Goal: Check status: Check status

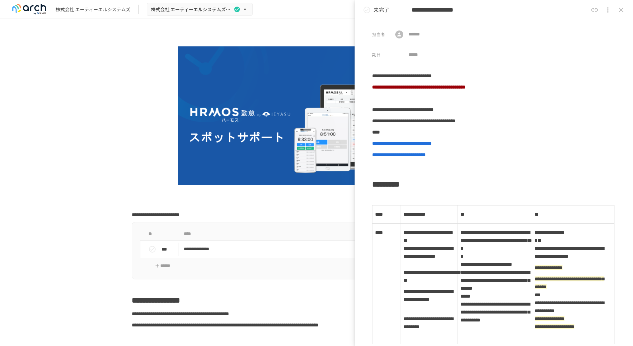
click at [245, 11] on icon "button" at bounding box center [245, 9] width 7 height 7
click at [62, 95] on div at bounding box center [316, 173] width 633 height 346
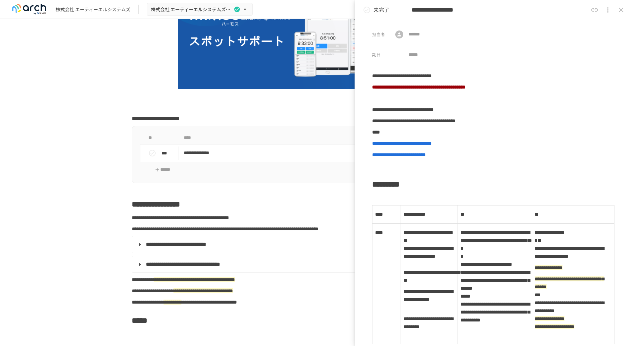
scroll to position [99, 0]
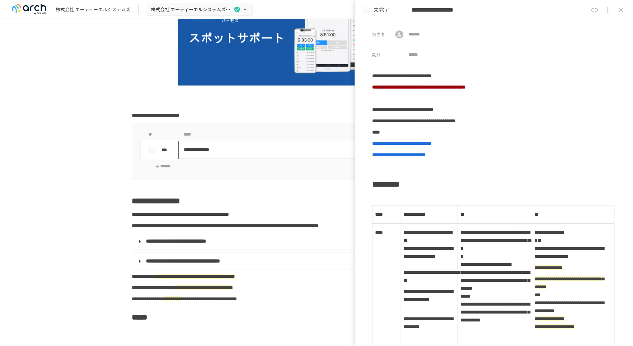
click at [149, 153] on icon "status" at bounding box center [152, 149] width 7 height 7
click at [621, 12] on icon "close drawer" at bounding box center [621, 10] width 8 height 8
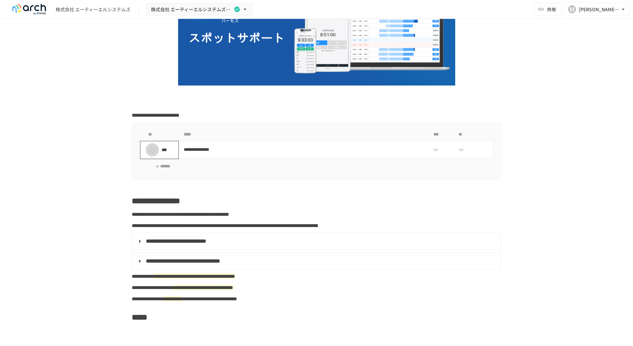
click at [149, 155] on button "status" at bounding box center [152, 149] width 13 height 13
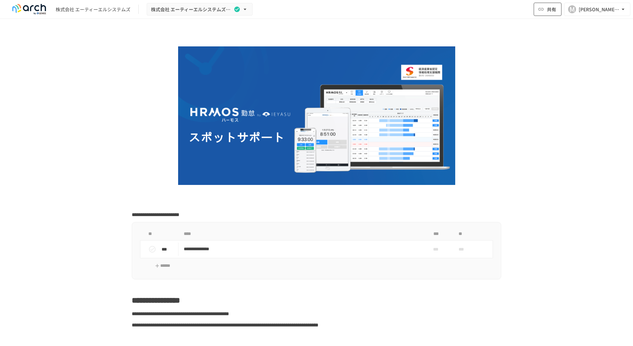
click at [548, 12] on span "共有" at bounding box center [551, 9] width 9 height 7
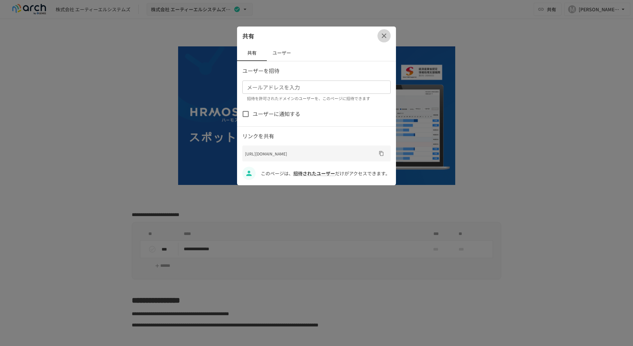
click at [381, 34] on icon "button" at bounding box center [384, 36] width 8 height 8
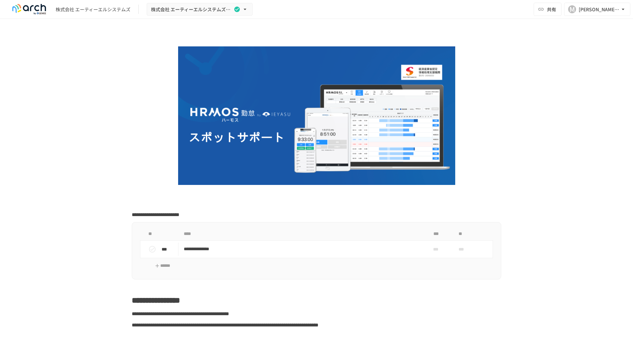
click at [121, 6] on div "株式会社 エーティーエルシステムズ" at bounding box center [93, 9] width 75 height 7
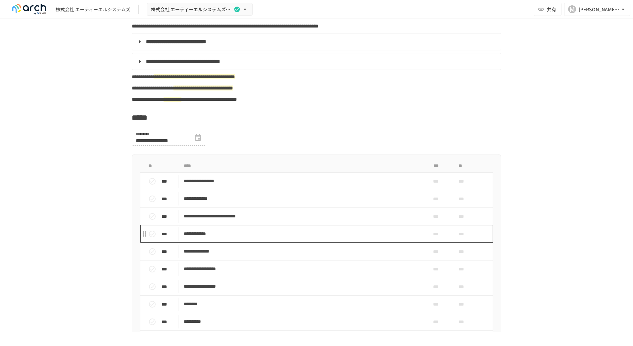
scroll to position [232, 0]
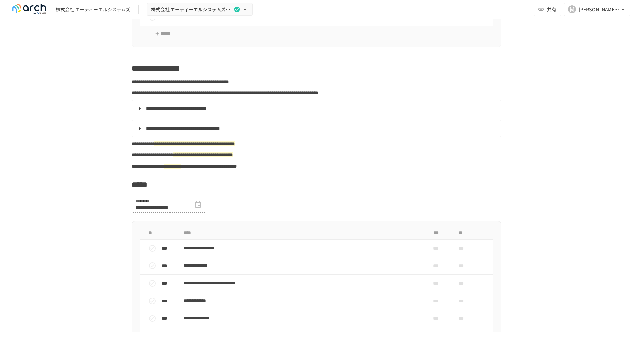
click at [172, 117] on details "**********" at bounding box center [316, 108] width 369 height 17
click at [140, 113] on summary "**********" at bounding box center [316, 108] width 360 height 9
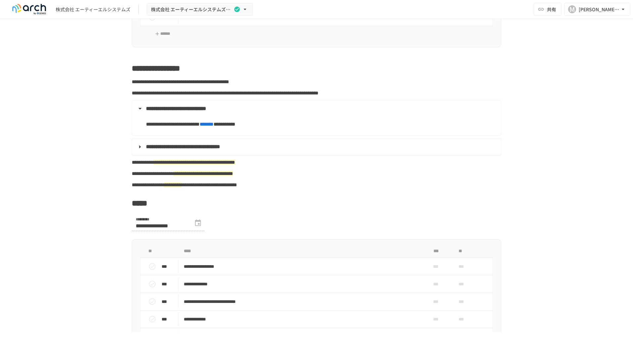
click at [141, 151] on summary "**********" at bounding box center [316, 146] width 360 height 9
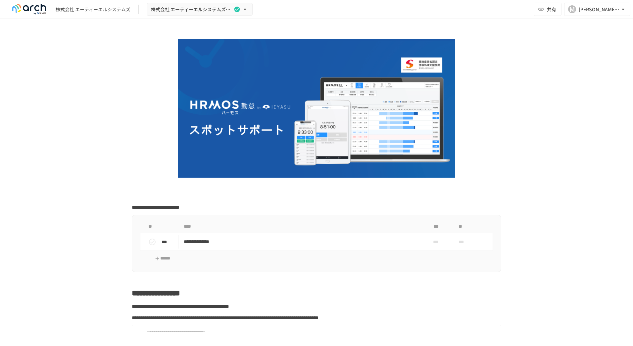
scroll to position [0, 0]
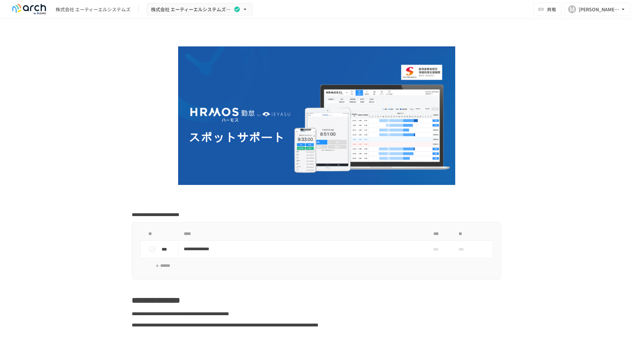
click at [113, 10] on div "株式会社 エーティーエルシステムズ" at bounding box center [93, 9] width 75 height 7
click at [595, 10] on div "[PERSON_NAME][EMAIL_ADDRESS][DOMAIN_NAME]" at bounding box center [599, 9] width 41 height 8
click at [590, 24] on li "組織設定" at bounding box center [595, 25] width 63 height 12
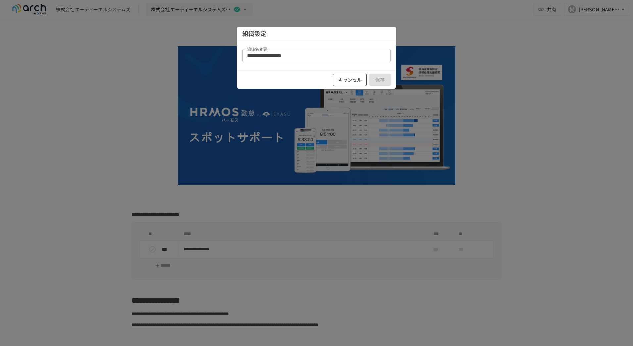
click at [358, 76] on button "キャンセル" at bounding box center [350, 79] width 34 height 12
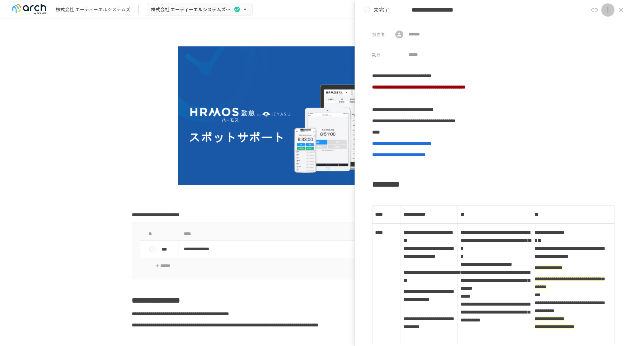
click at [606, 9] on icon "close drawer" at bounding box center [608, 10] width 8 height 8
click at [534, 40] on div at bounding box center [316, 173] width 633 height 346
click at [365, 13] on icon "status" at bounding box center [367, 10] width 8 height 8
click at [72, 141] on div "**********" at bounding box center [316, 175] width 633 height 313
